Goal: Task Accomplishment & Management: Complete application form

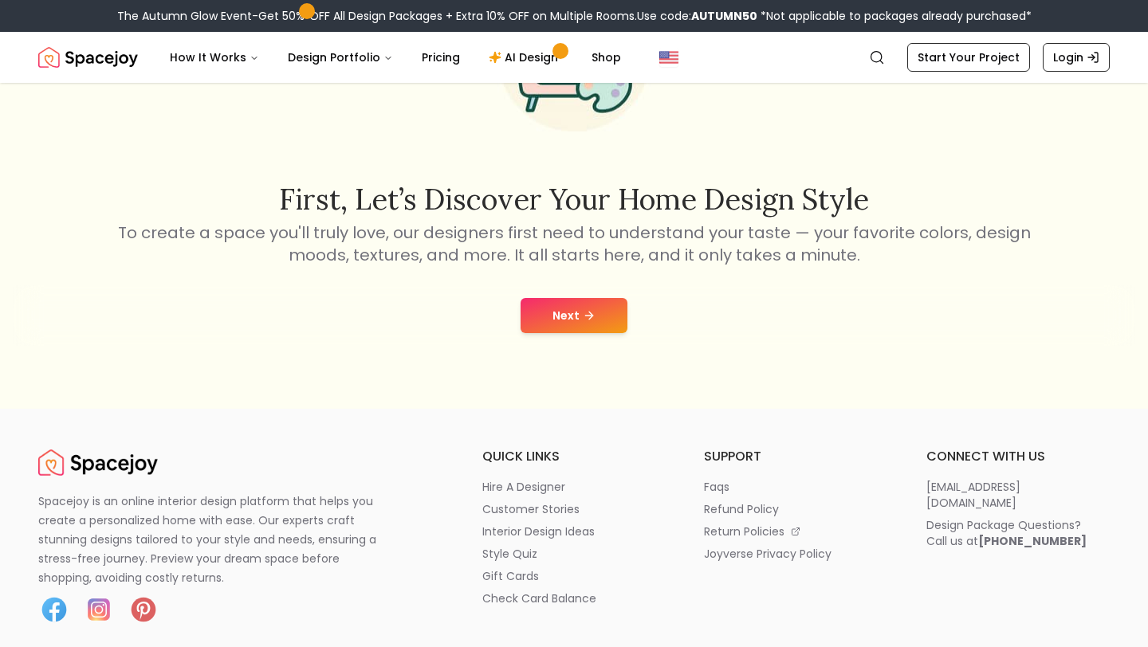
scroll to position [141, 0]
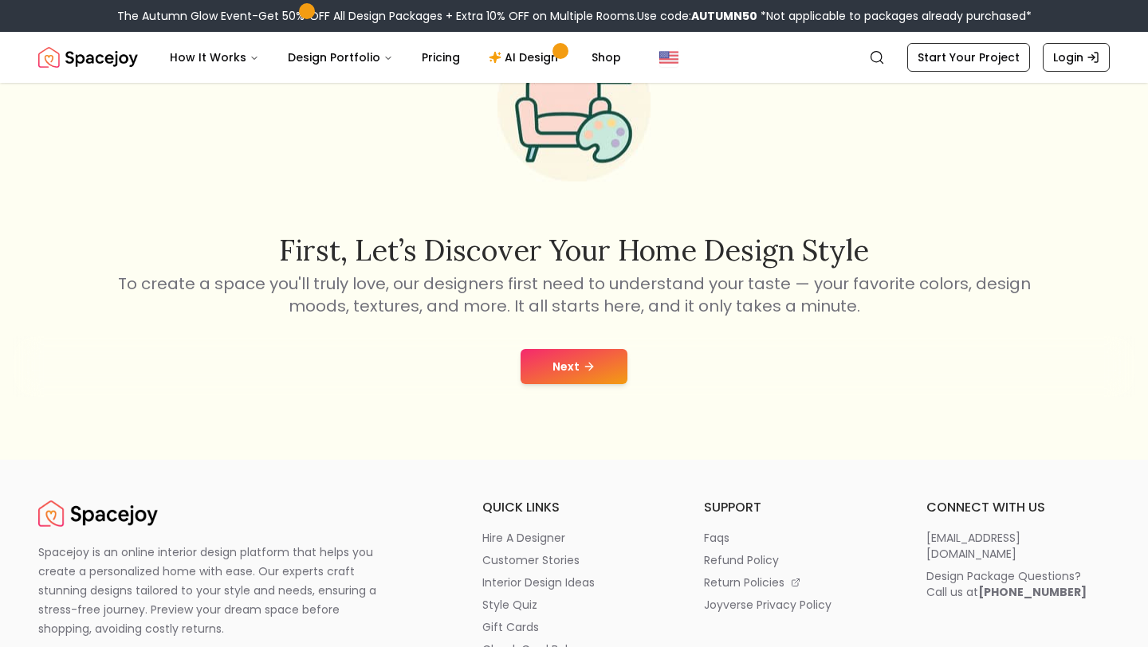
click at [555, 367] on button "Next" at bounding box center [573, 366] width 107 height 35
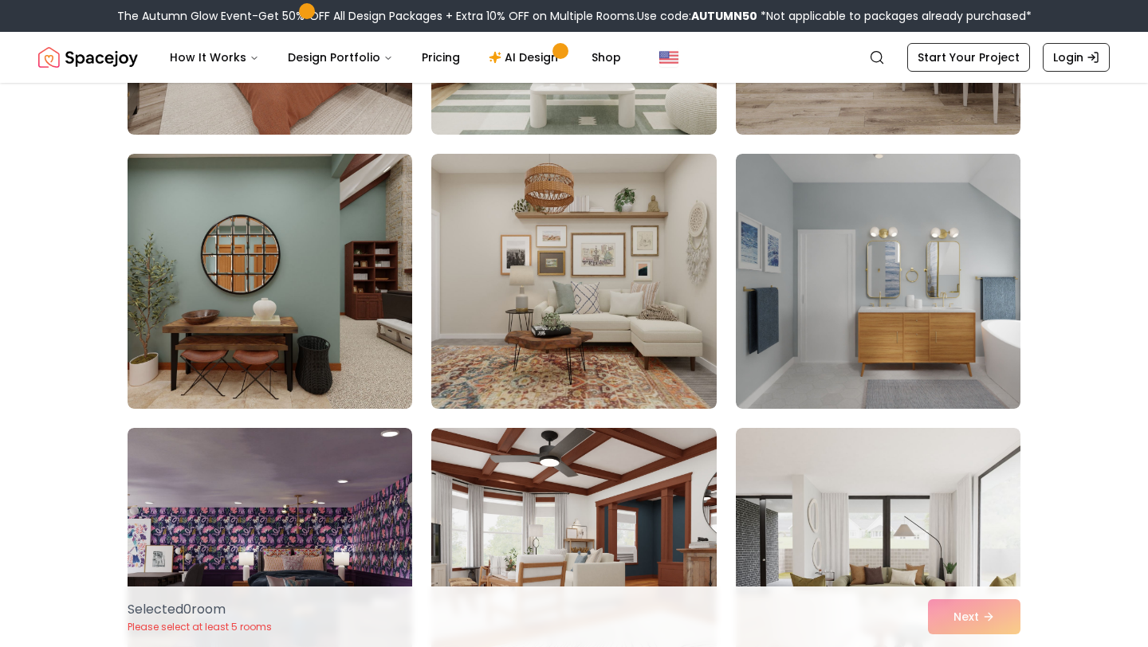
scroll to position [614, 0]
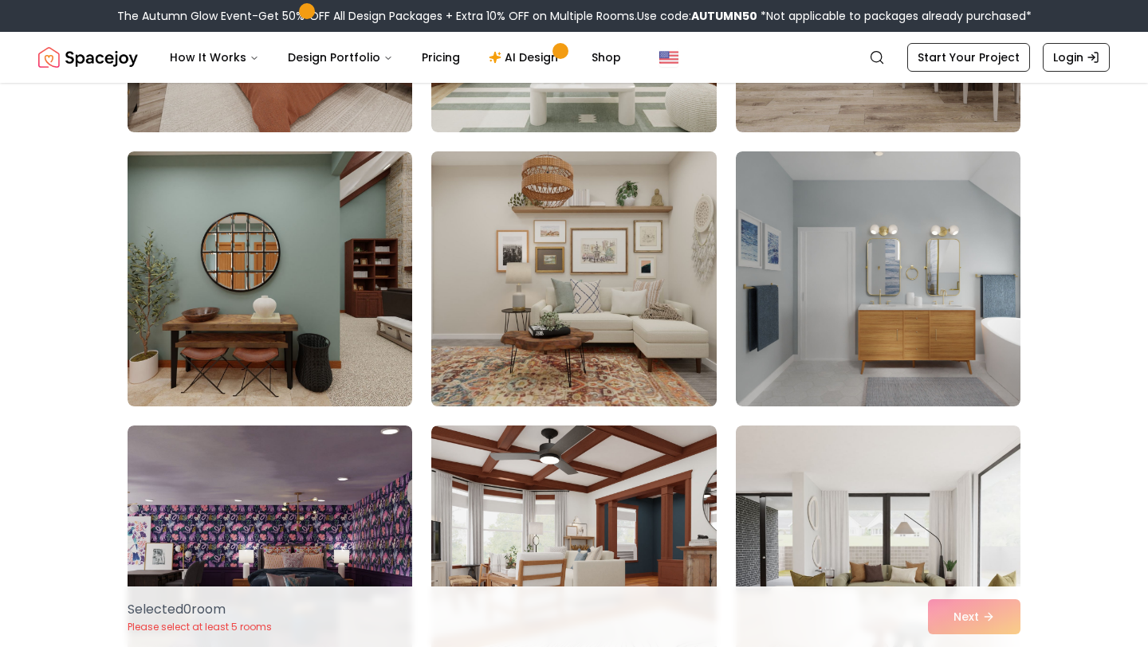
click at [557, 323] on img at bounding box center [573, 279] width 299 height 268
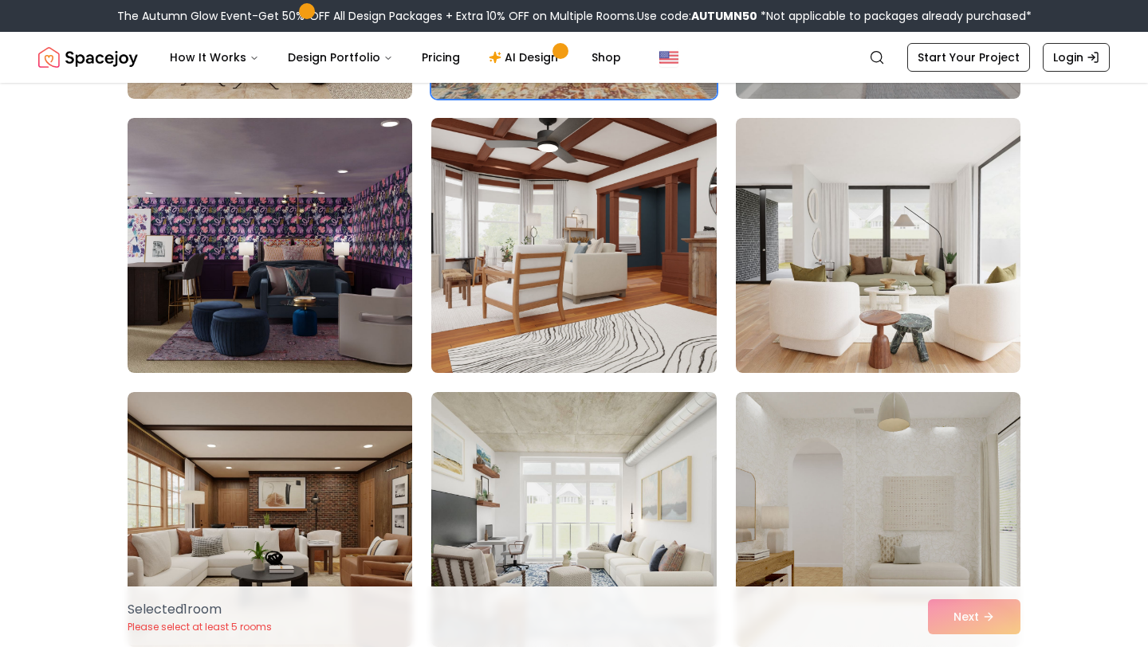
scroll to position [975, 0]
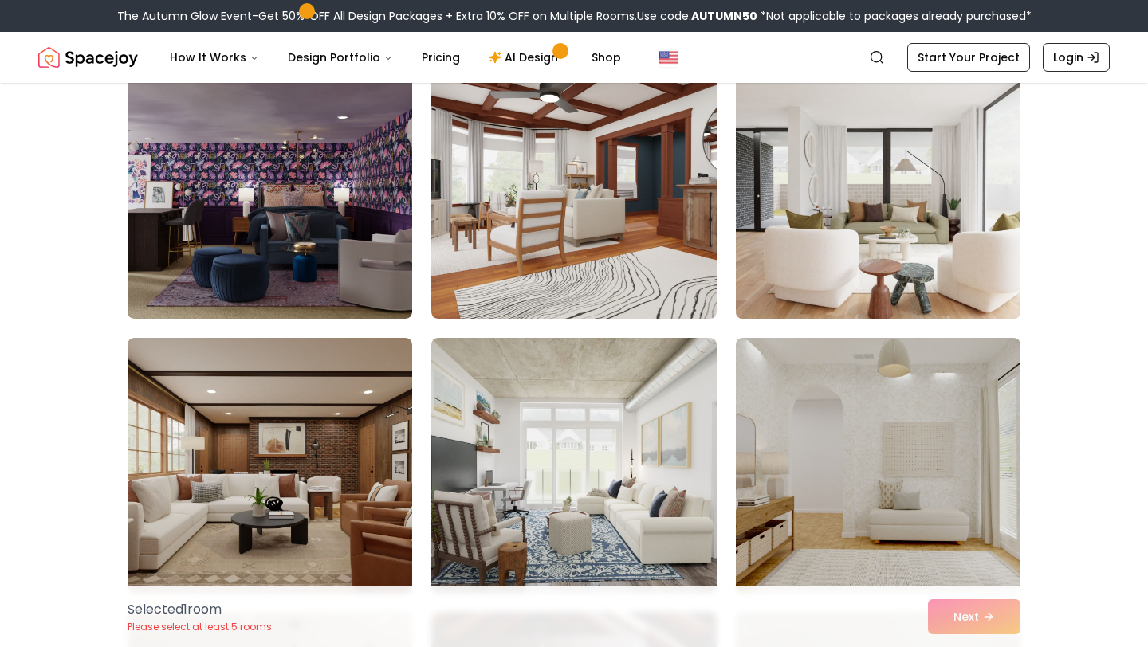
click at [882, 220] on img at bounding box center [877, 191] width 299 height 268
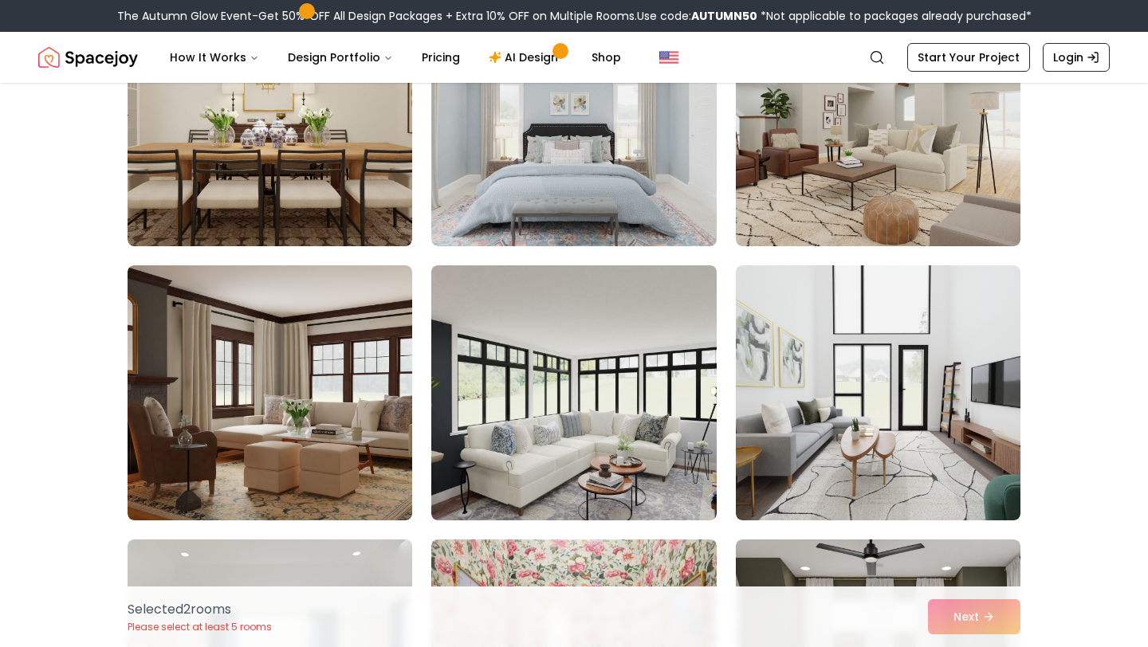
scroll to position [2898, 0]
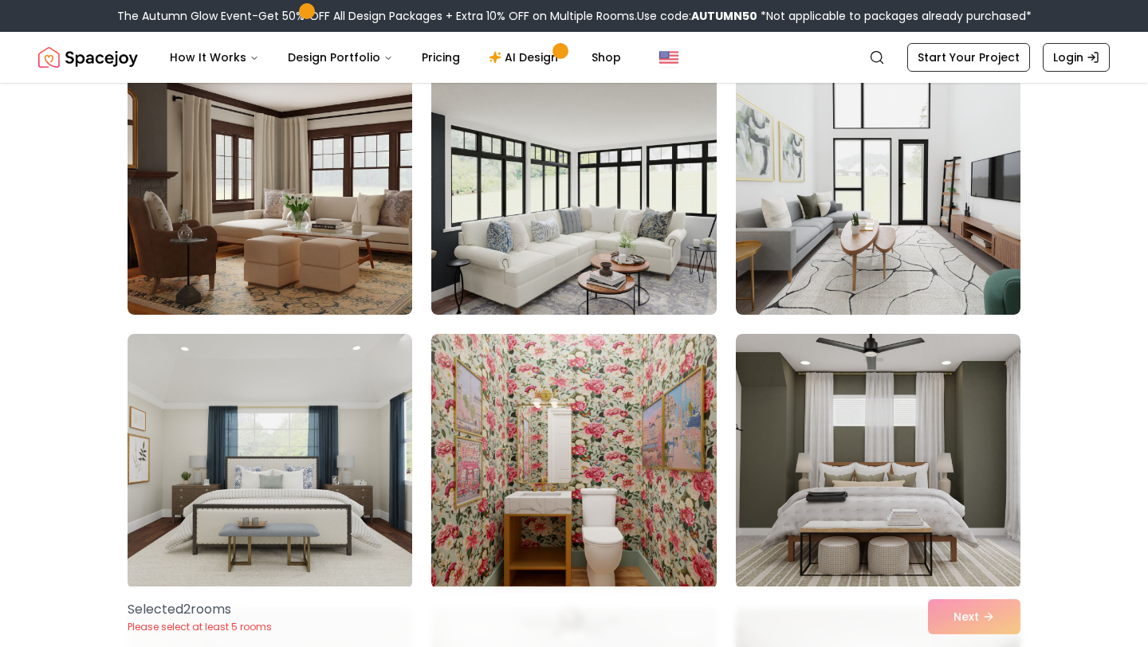
click at [591, 202] on img at bounding box center [573, 187] width 299 height 268
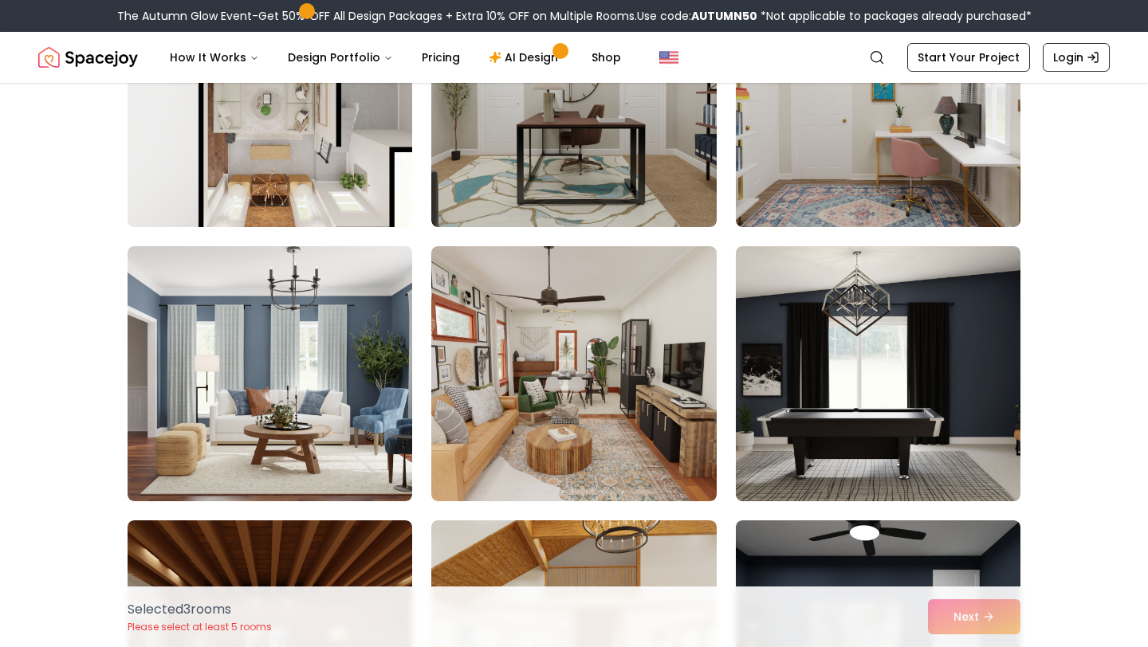
scroll to position [6460, 0]
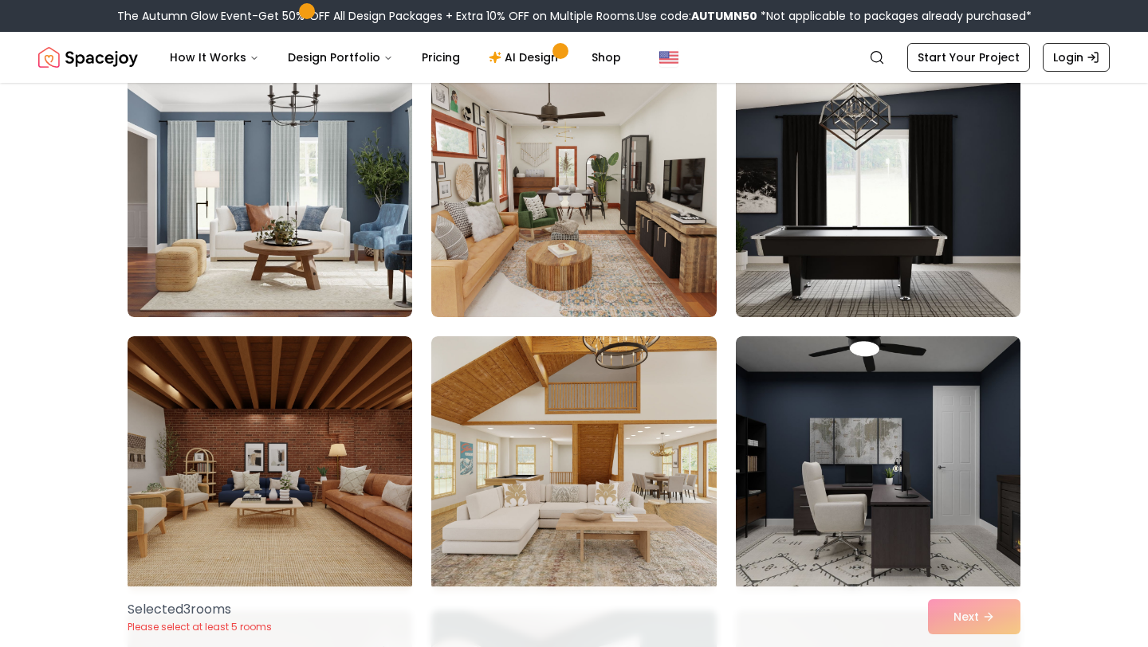
click at [838, 225] on img at bounding box center [877, 190] width 299 height 268
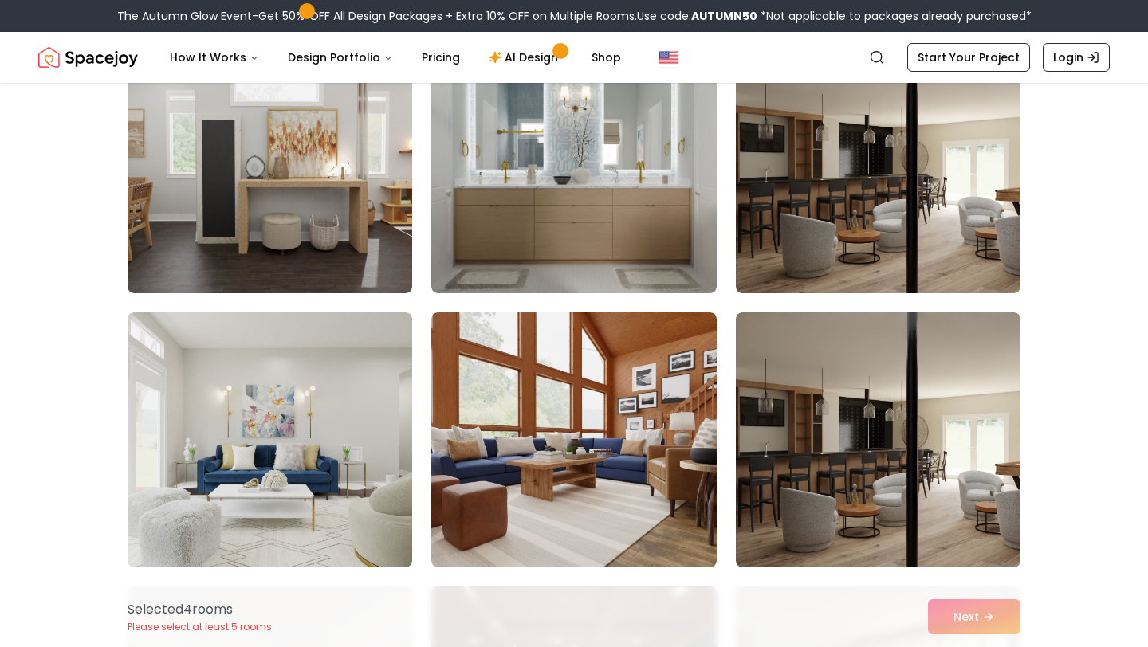
scroll to position [5023, 0]
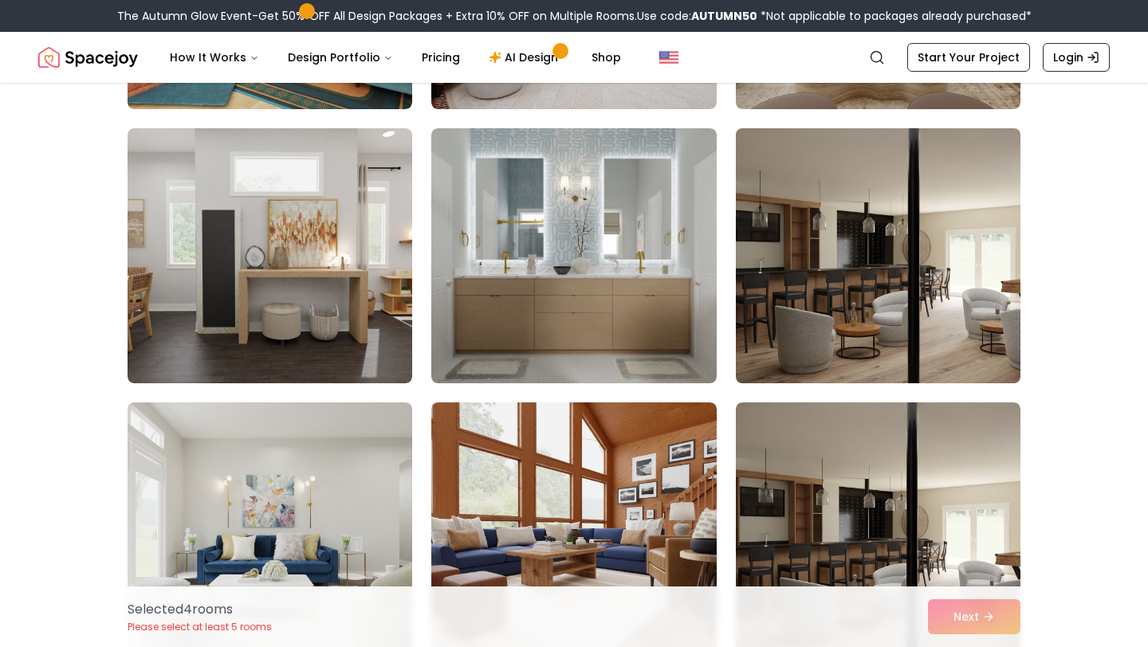
click at [842, 278] on img at bounding box center [877, 256] width 299 height 268
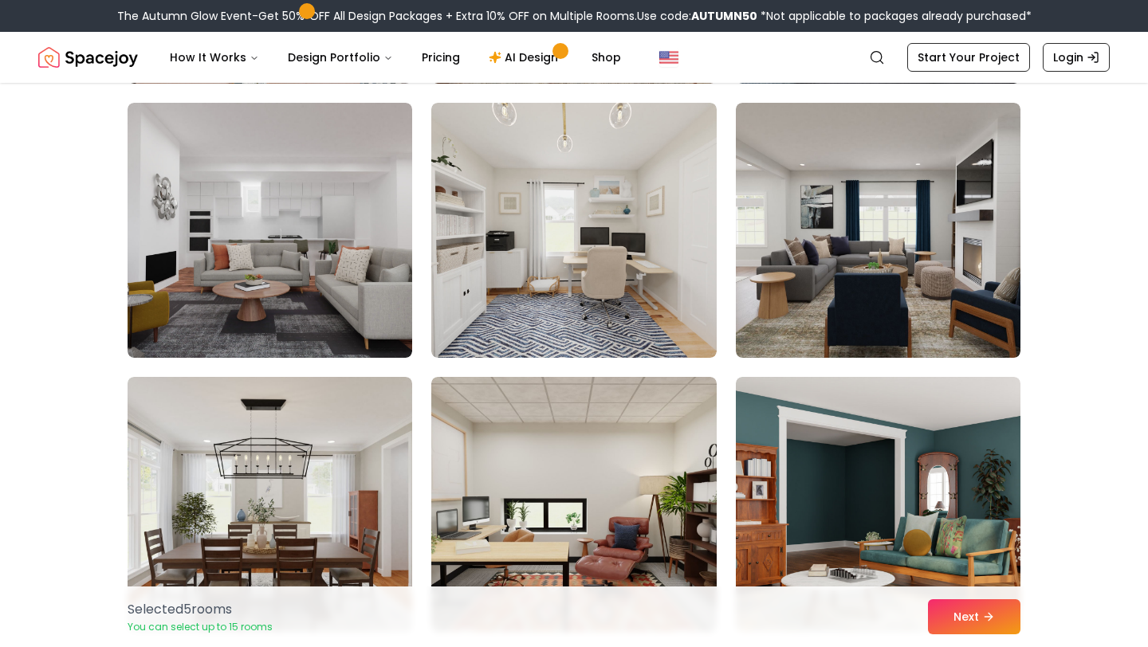
scroll to position [3911, 0]
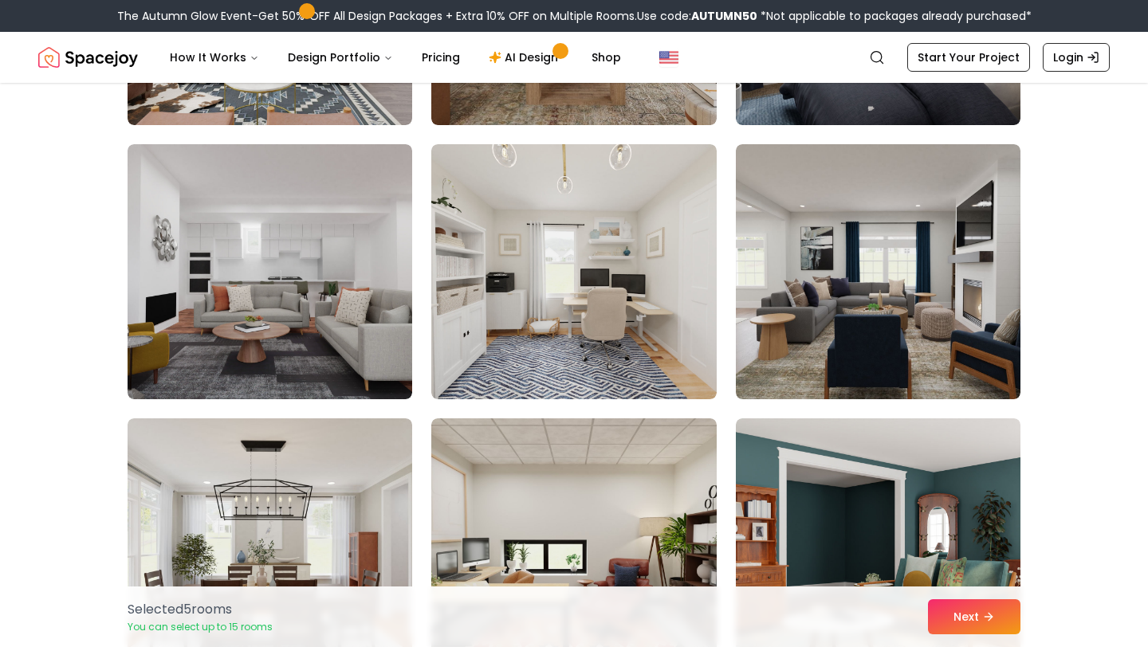
click at [842, 278] on img at bounding box center [878, 271] width 285 height 255
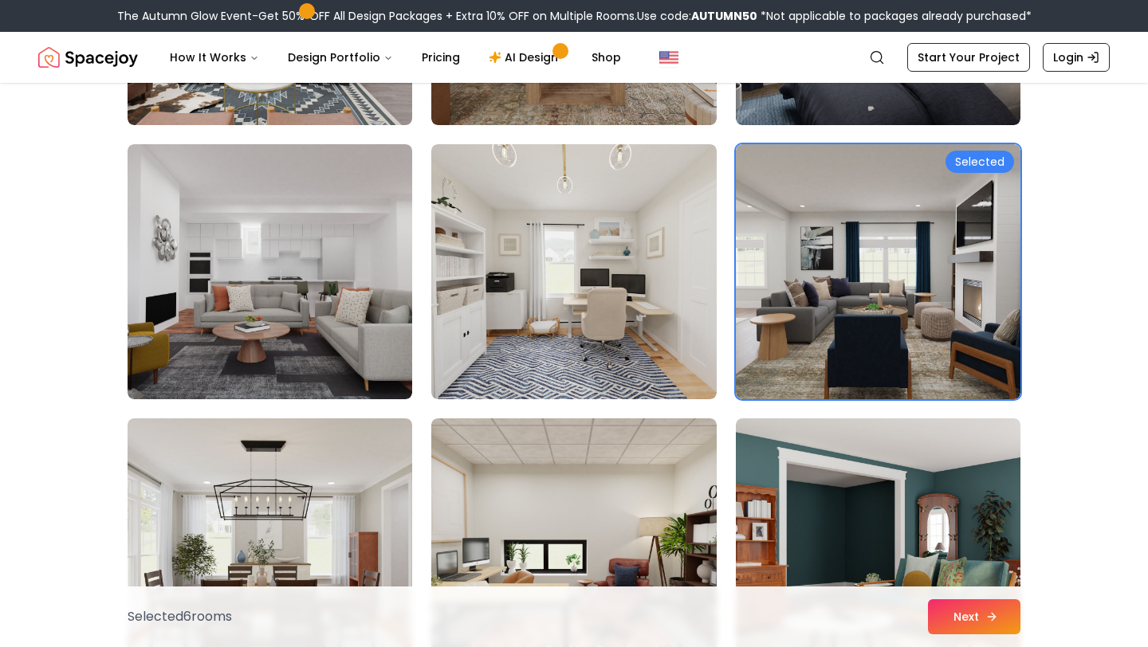
click at [956, 624] on button "Next" at bounding box center [974, 616] width 92 height 35
